Goal: Information Seeking & Learning: Understand process/instructions

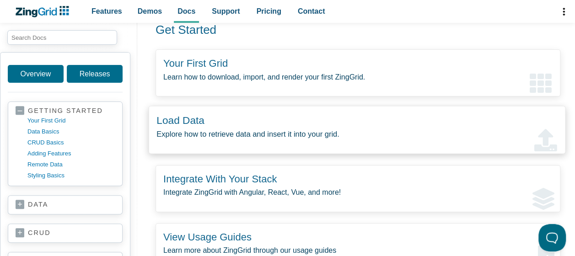
click at [225, 123] on zing-intro-link-card "Load Data Explore how to retrieve data and insert it into your grid." at bounding box center [357, 130] width 417 height 48
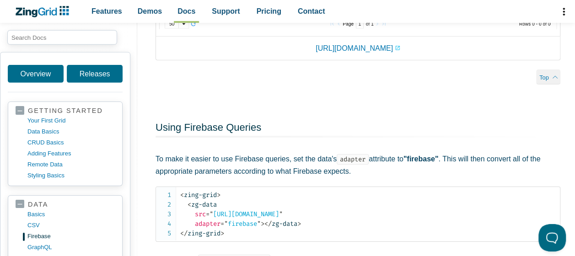
scroll to position [1422, 0]
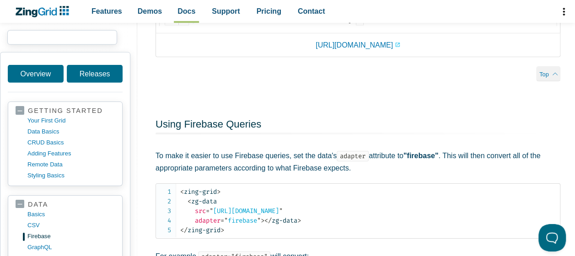
click at [66, 37] on input "search input" at bounding box center [62, 37] width 110 height 15
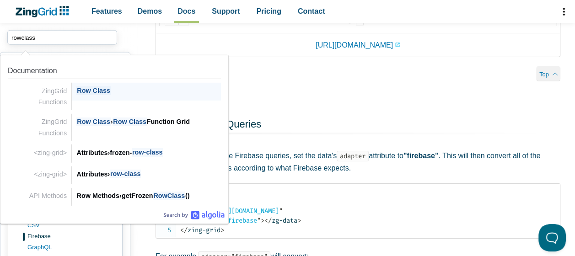
click at [93, 91] on span "Row Class" at bounding box center [93, 91] width 34 height 9
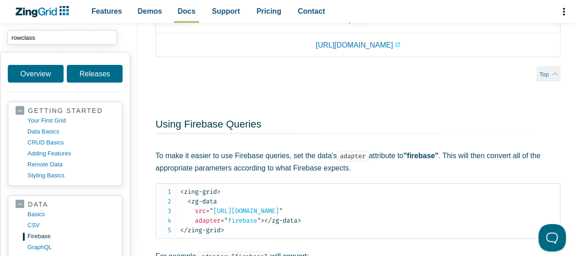
type input "rowclass"
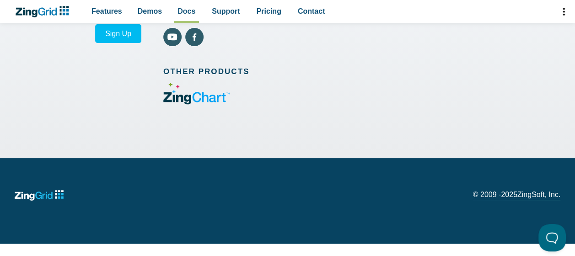
scroll to position [5622, 0]
drag, startPoint x: 152, startPoint y: 118, endPoint x: 411, endPoint y: 206, distance: 273.7
copy article "Defined by the row-class attribute on the <zing-grid> tag, this is a way to def…"
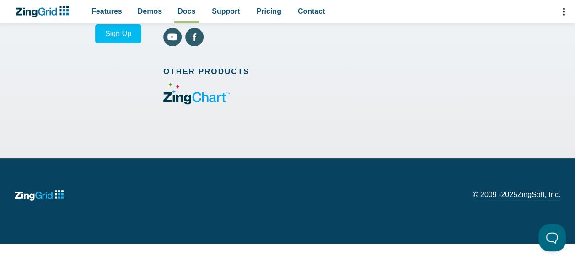
scroll to position [5549, 0]
